Goal: Information Seeking & Learning: Understand process/instructions

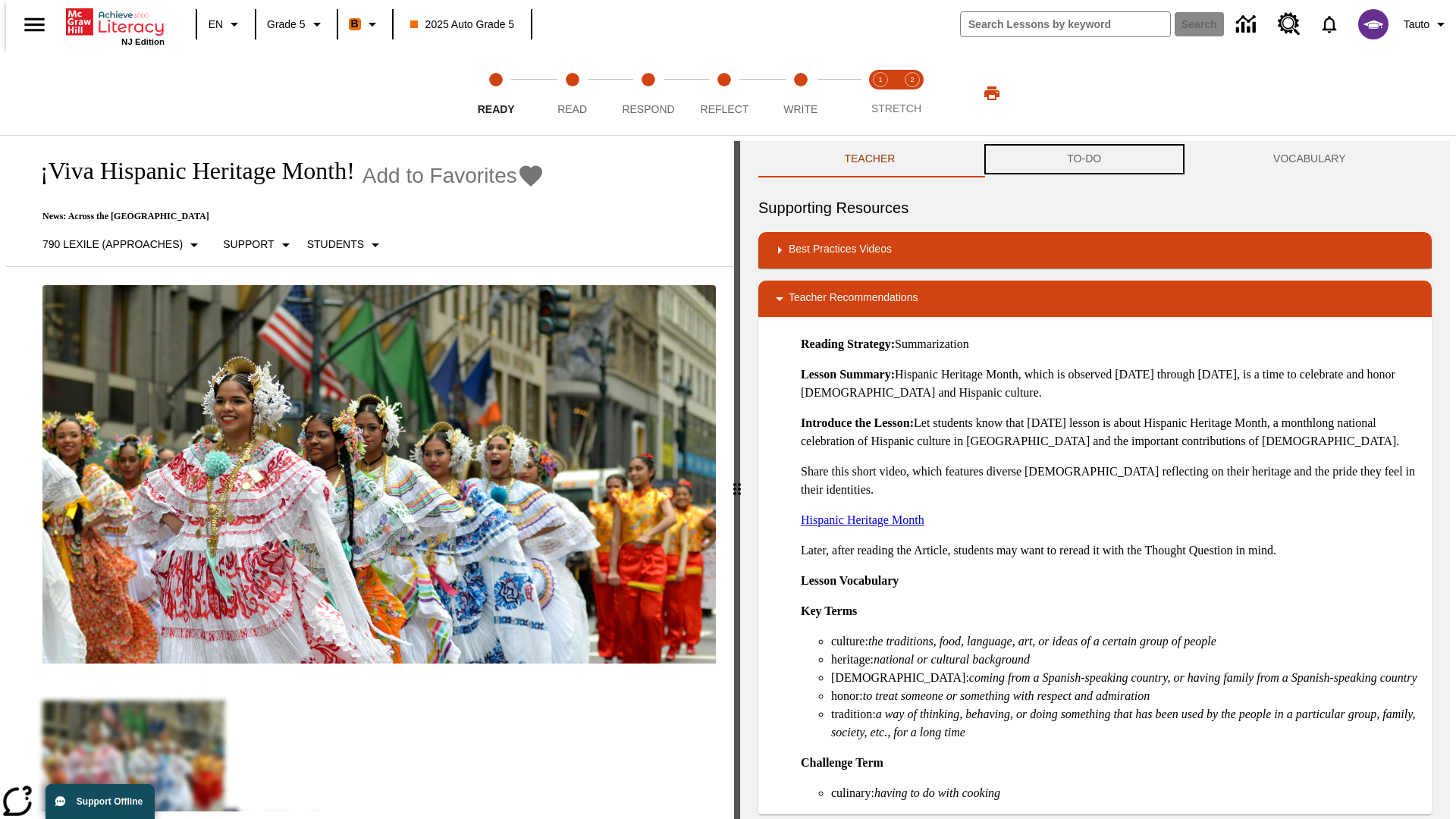
click at [1084, 160] on button "TO-DO" at bounding box center [1084, 159] width 206 height 37
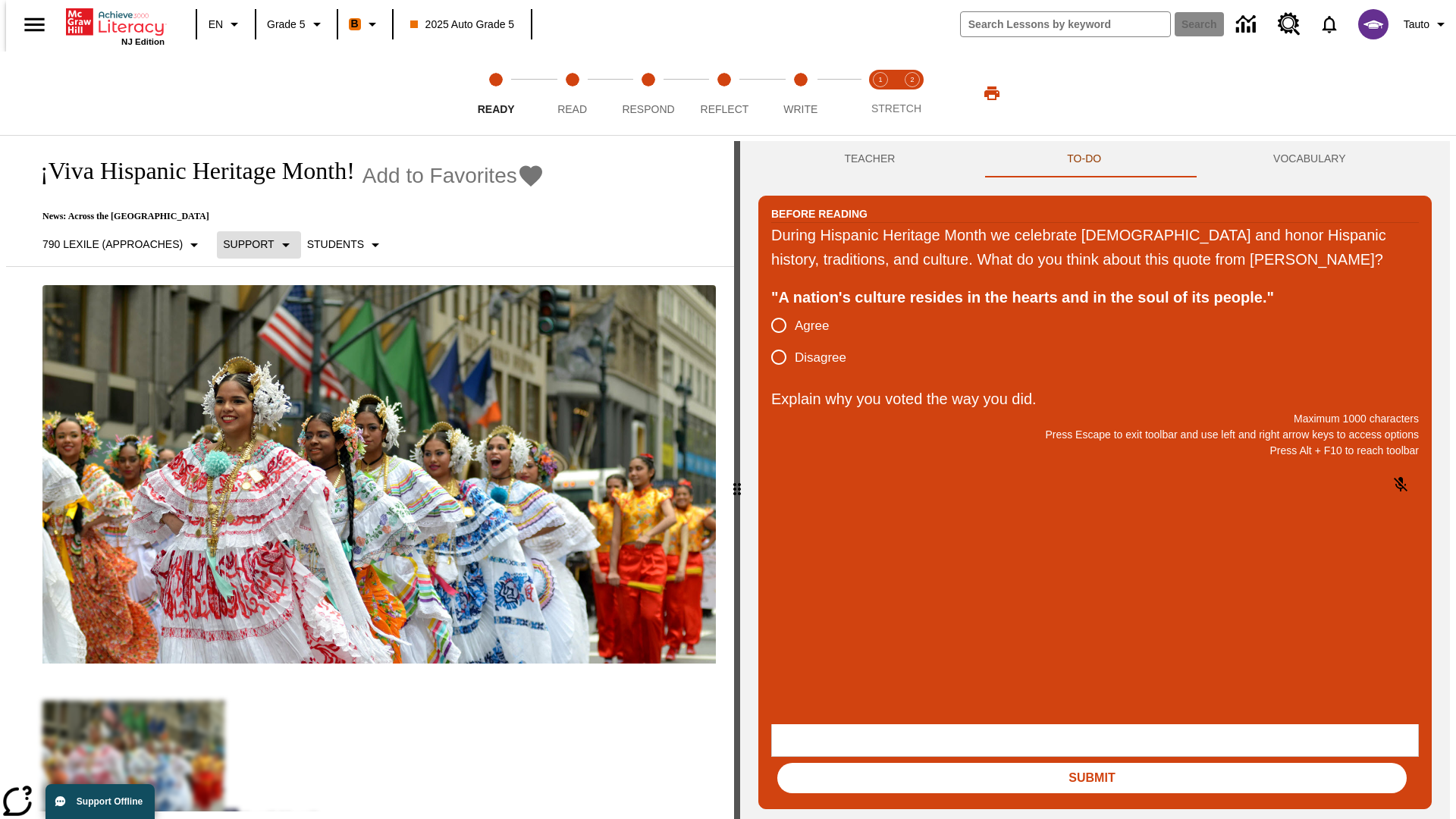
click at [251, 244] on p "Support" at bounding box center [248, 245] width 50 height 16
click at [268, 333] on p "Support" at bounding box center [268, 334] width 90 height 16
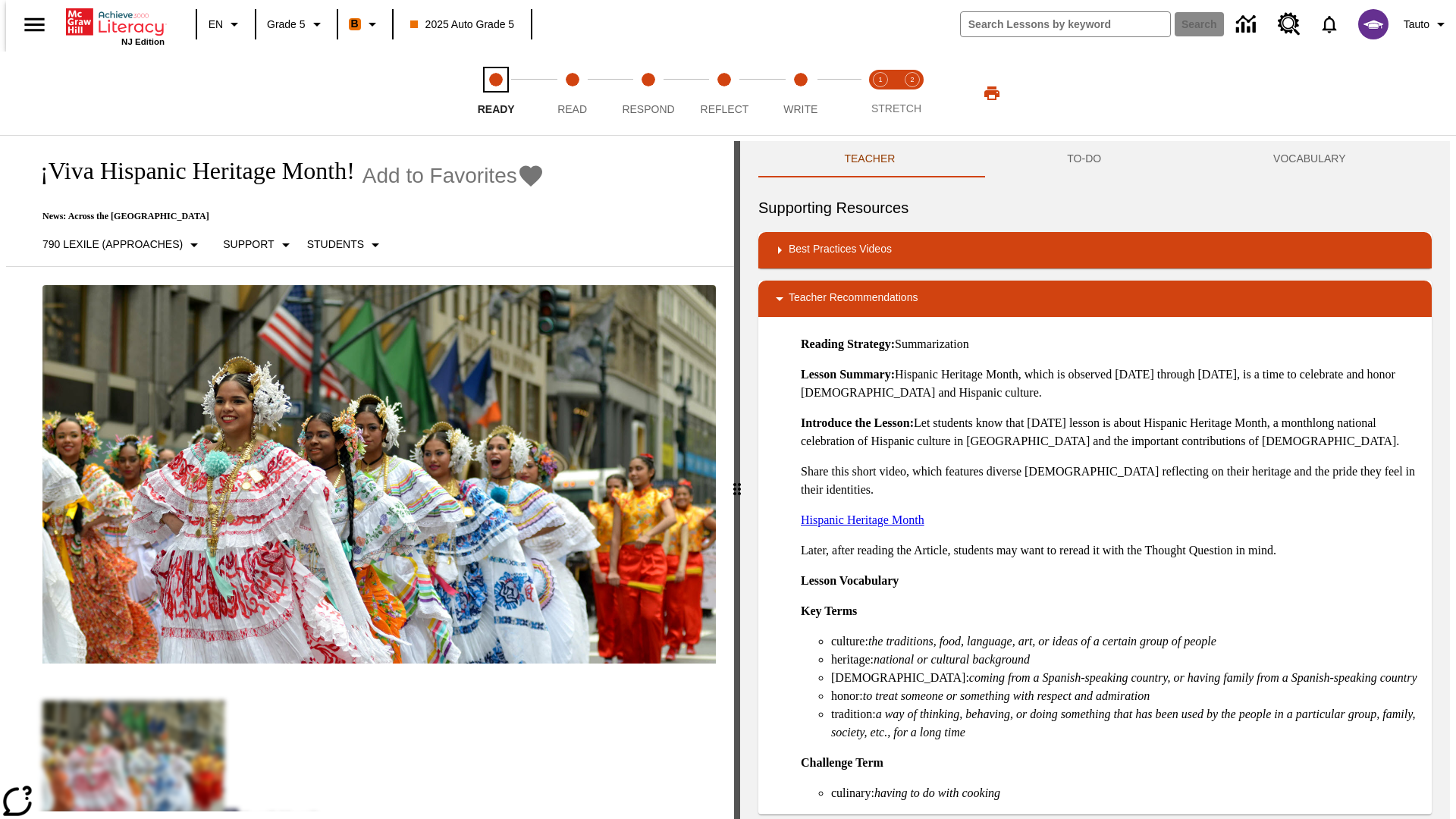
click at [496, 94] on span "Ready" at bounding box center [496, 103] width 37 height 28
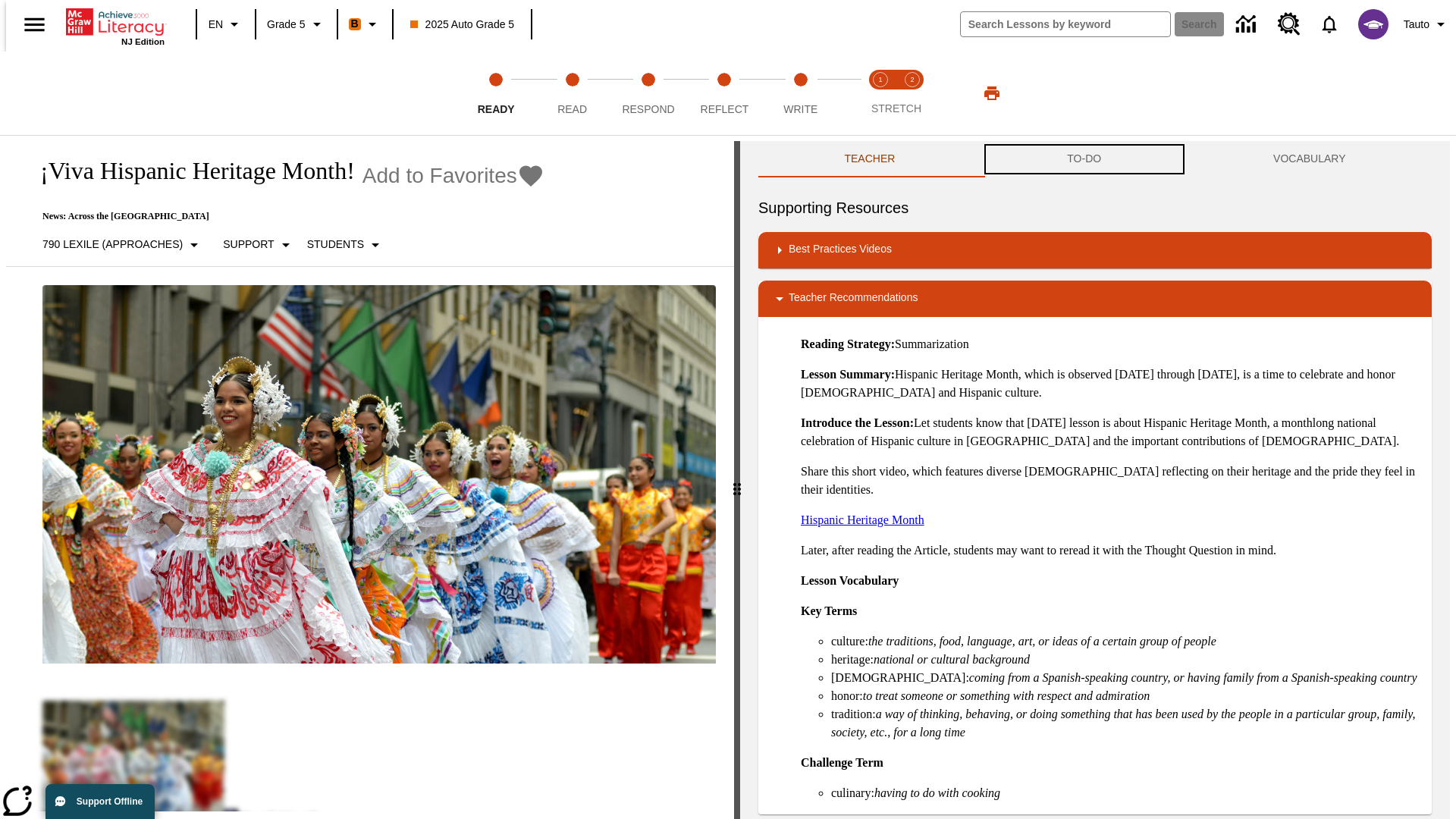
click at [1084, 160] on button "TO-DO" at bounding box center [1084, 159] width 206 height 37
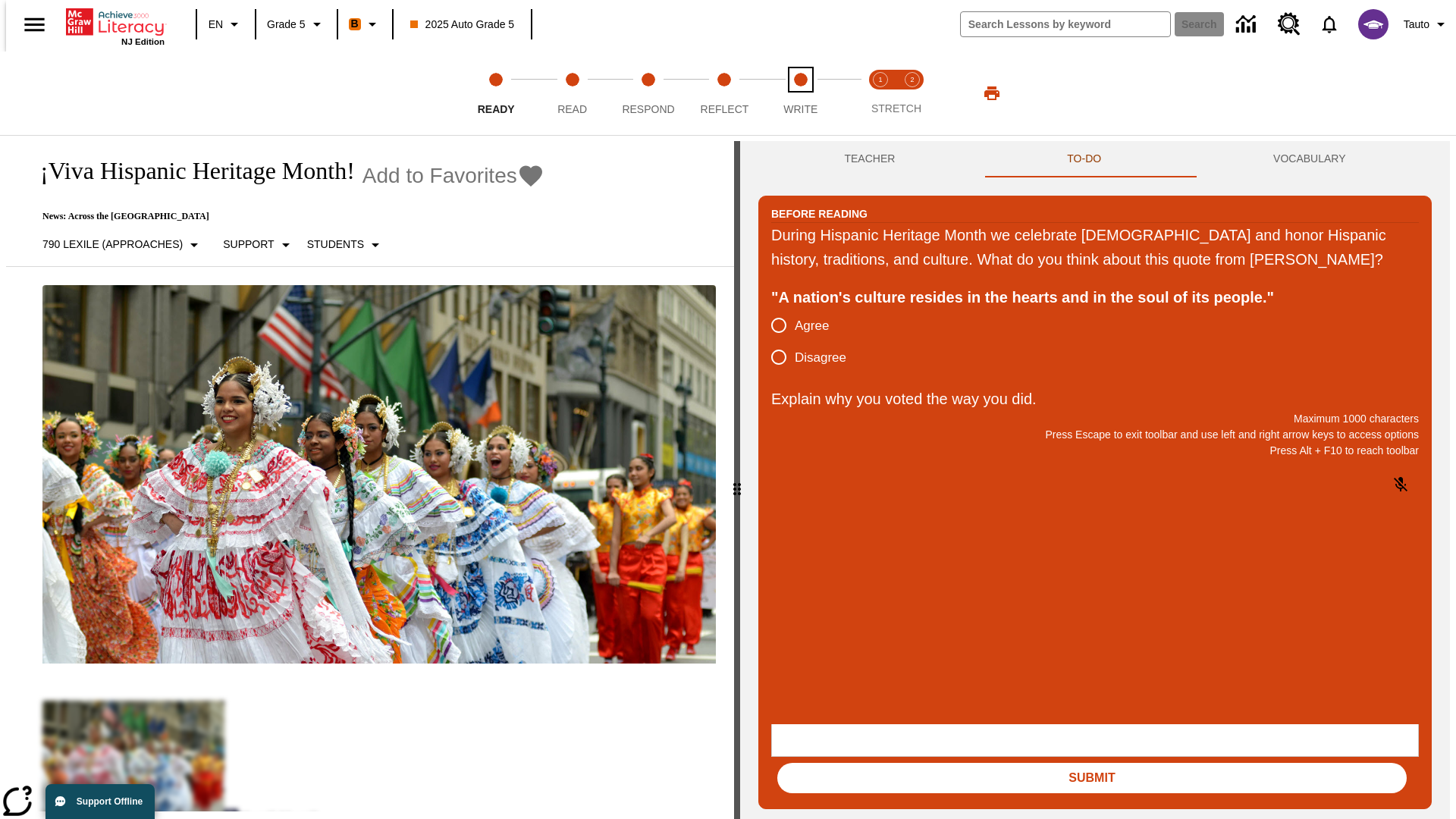
click at [800, 94] on span "Write" at bounding box center [801, 103] width 34 height 28
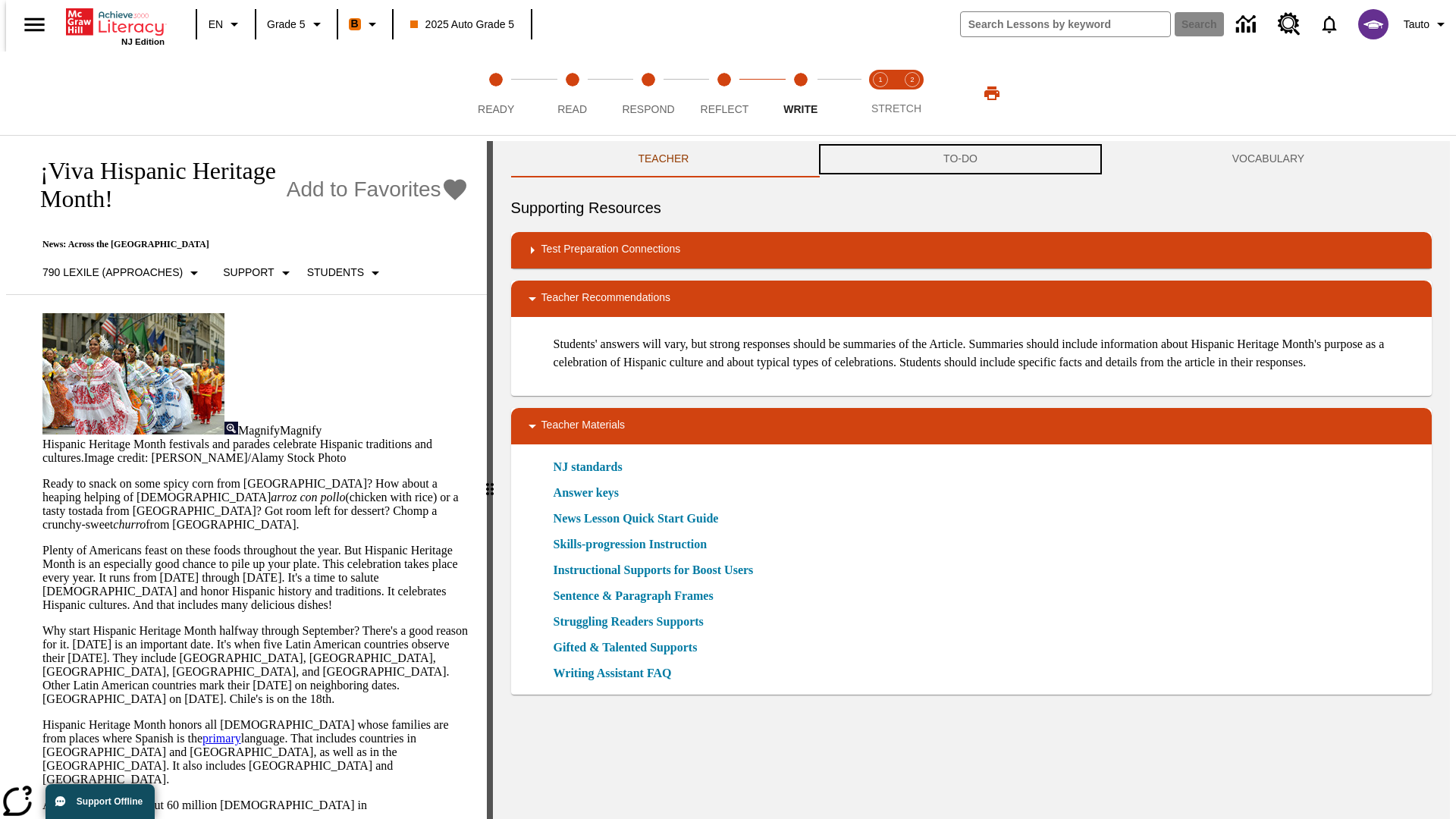
scroll to position [1, 0]
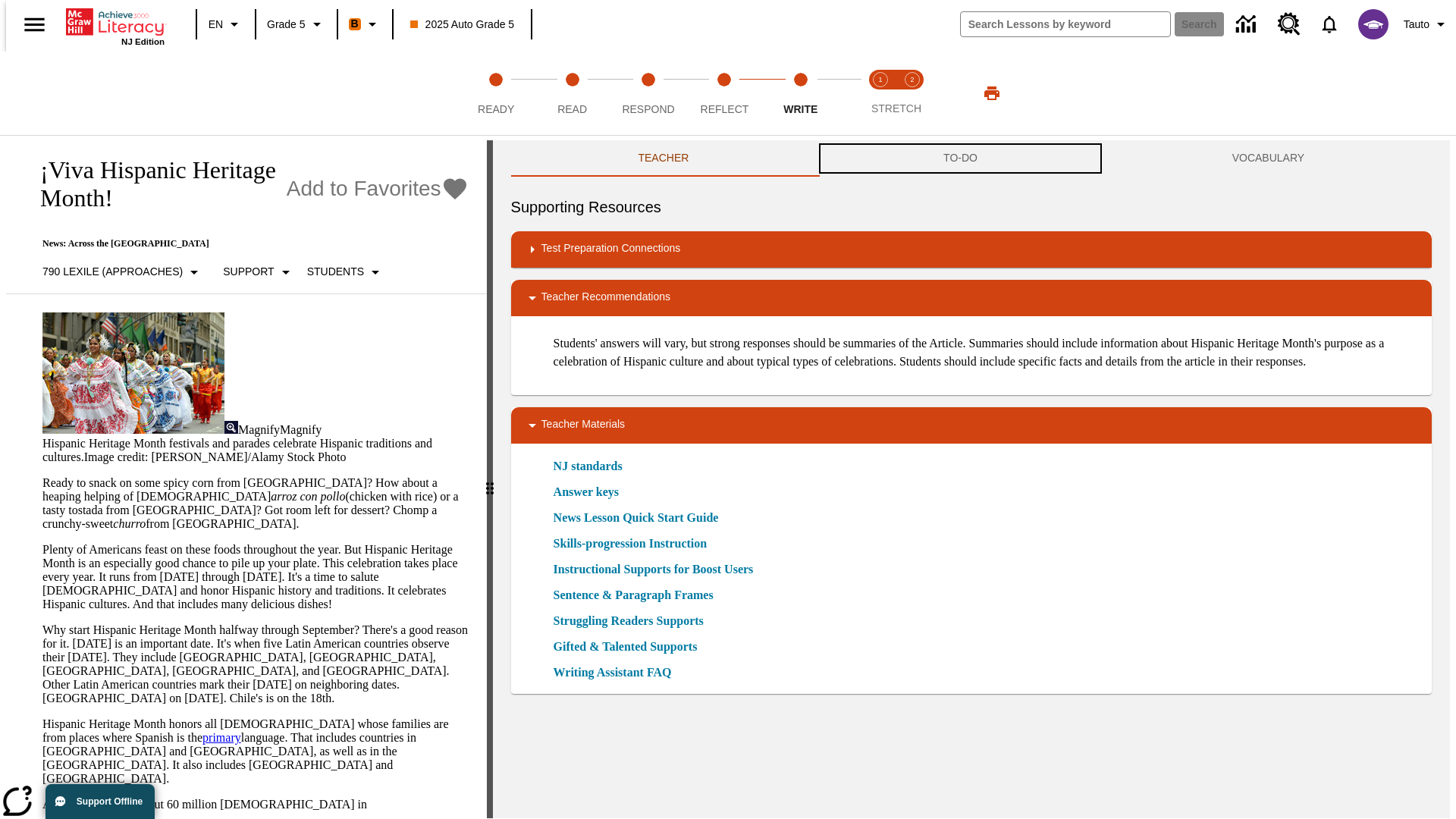
click at [961, 160] on button "TO-DO" at bounding box center [960, 158] width 289 height 37
